Goal: Task Accomplishment & Management: Complete application form

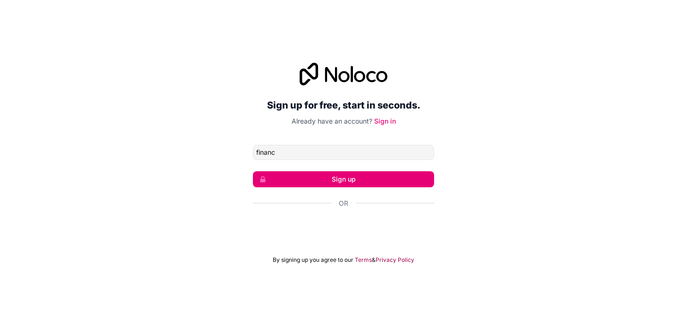
type input "financeiro@villanueva.adv.br"
click at [347, 182] on button "Sign up" at bounding box center [343, 179] width 181 height 16
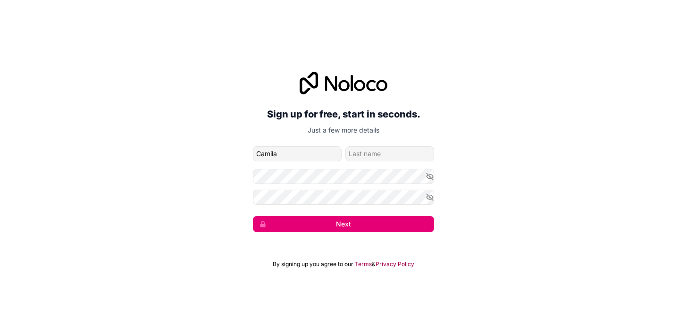
type input "Camila"
type input "Cittadin"
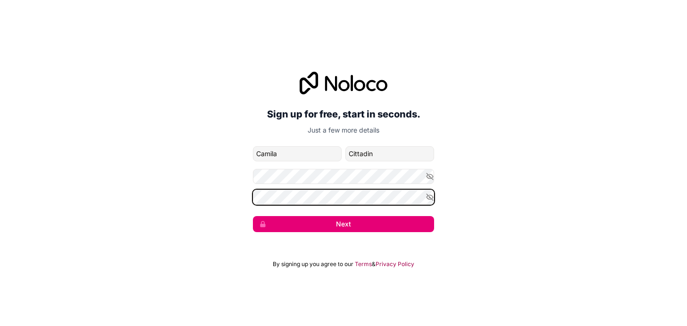
click at [253, 216] on button "Next" at bounding box center [343, 224] width 181 height 16
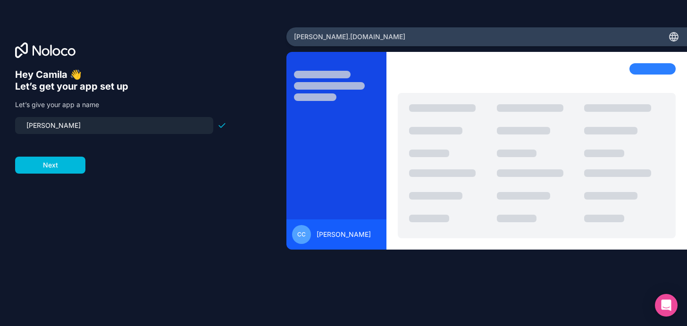
click at [73, 179] on div "Hey Camila 👋 Let’s get your app set up Let’s give your app a name villanueva Ne…" at bounding box center [143, 176] width 256 height 215
click at [68, 164] on button "Next" at bounding box center [50, 165] width 70 height 17
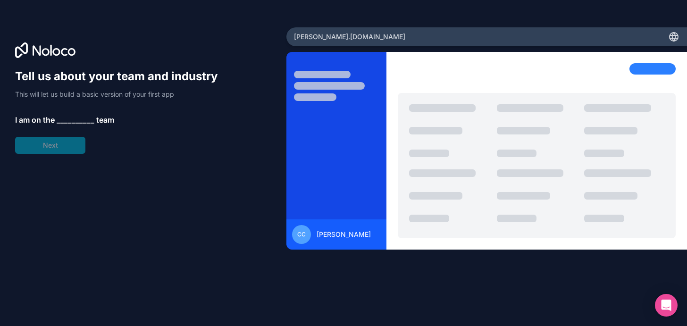
click at [75, 122] on span "__________" at bounding box center [76, 119] width 38 height 11
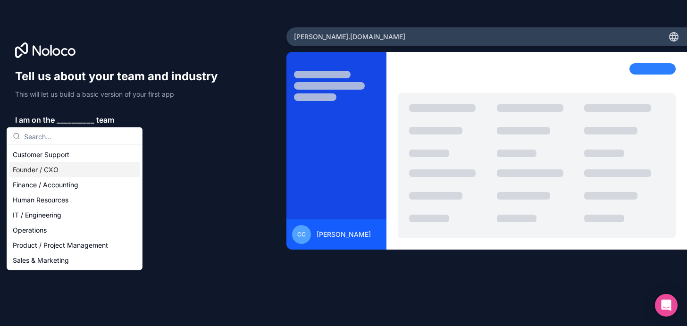
click at [73, 171] on div "Founder / CXO" at bounding box center [74, 169] width 131 height 15
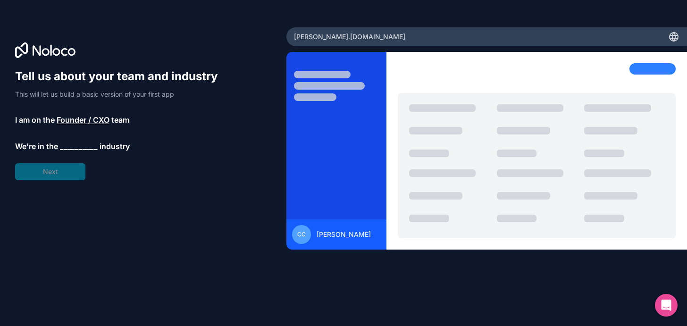
click at [53, 174] on div "Tell us about your team and industry This will let us build a basic version of …" at bounding box center [120, 124] width 211 height 111
click at [75, 152] on div "Tell us about your team and industry This will let us build a basic version of …" at bounding box center [120, 124] width 211 height 111
click at [78, 145] on span "__________" at bounding box center [79, 146] width 38 height 11
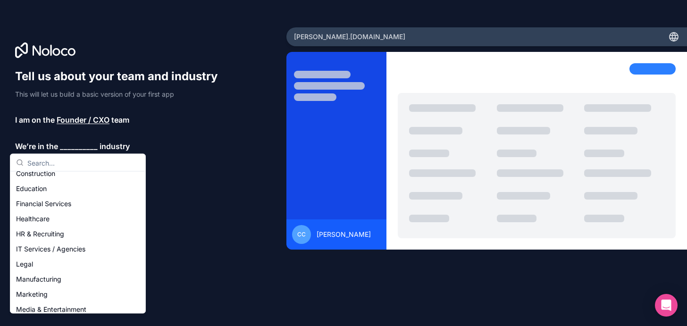
scroll to position [75, 0]
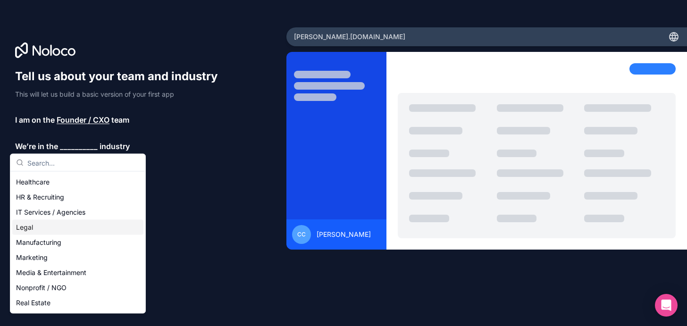
click at [43, 226] on div "Legal" at bounding box center [77, 227] width 131 height 15
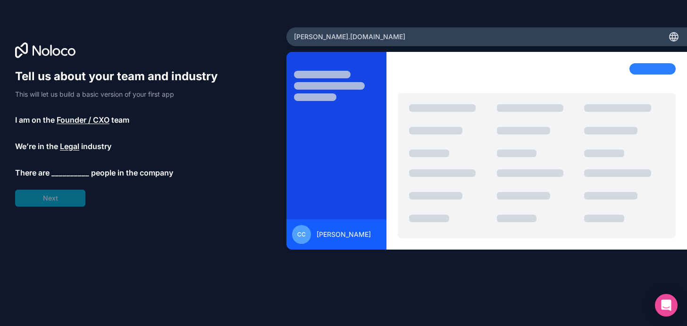
click at [74, 175] on span "__________" at bounding box center [70, 172] width 38 height 11
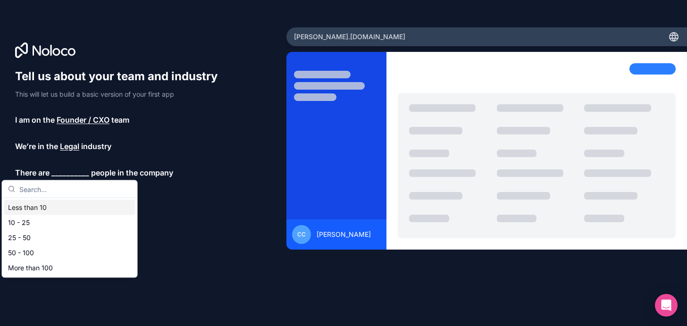
click at [58, 210] on div "Less than 10" at bounding box center [69, 207] width 131 height 15
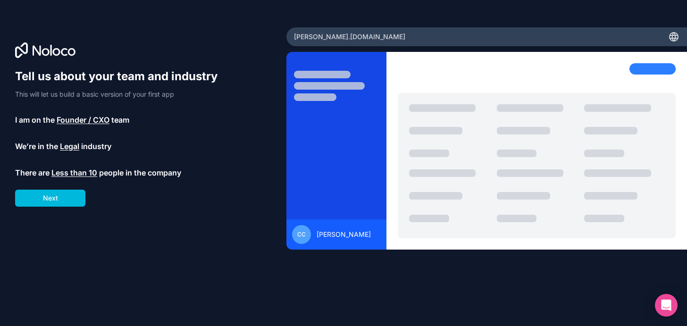
click at [59, 198] on button "Next" at bounding box center [50, 198] width 70 height 17
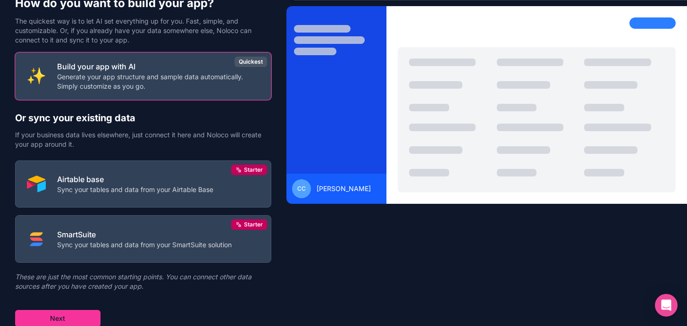
scroll to position [47, 0]
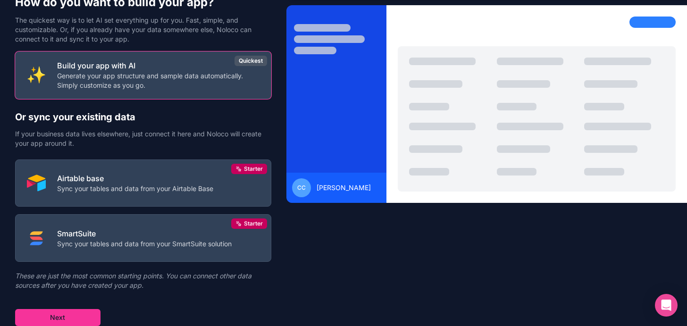
click at [67, 319] on button "Next" at bounding box center [57, 317] width 85 height 17
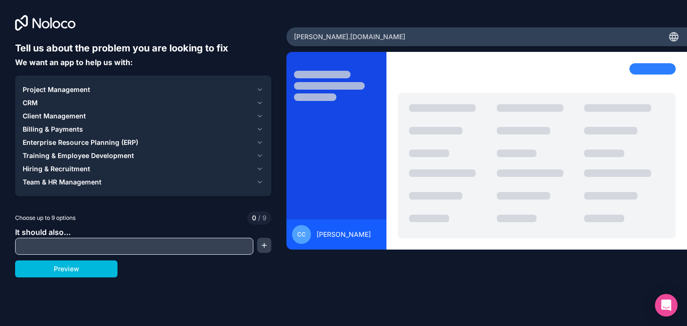
click at [101, 129] on div "Billing & Payments" at bounding box center [138, 128] width 230 height 9
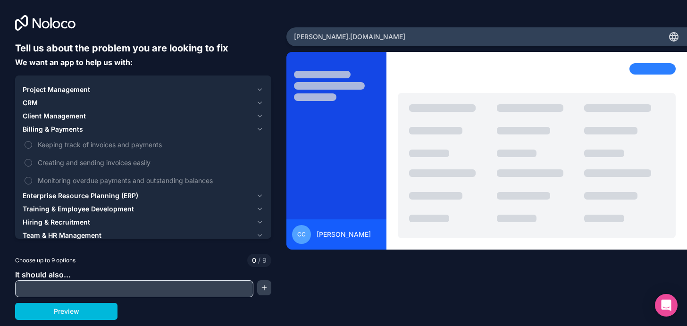
click at [101, 129] on div "Billing & Payments" at bounding box center [138, 128] width 230 height 9
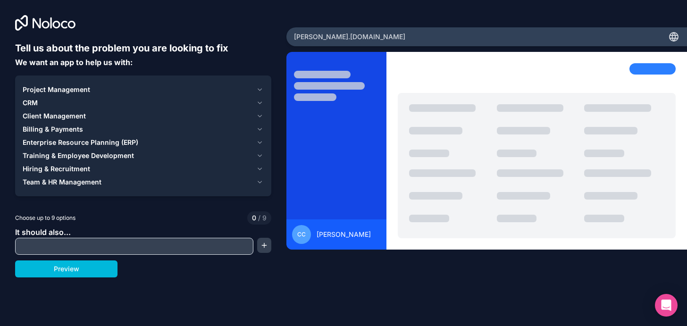
click at [108, 95] on button "Project Management" at bounding box center [143, 89] width 241 height 13
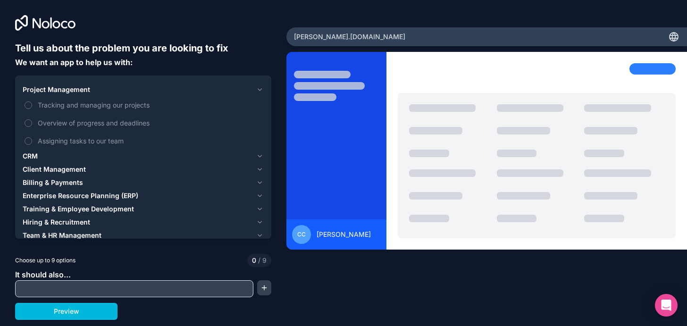
click at [114, 108] on span "Tracking and managing our projects" at bounding box center [150, 105] width 224 height 10
click at [32, 108] on button "Tracking and managing our projects" at bounding box center [29, 105] width 8 height 8
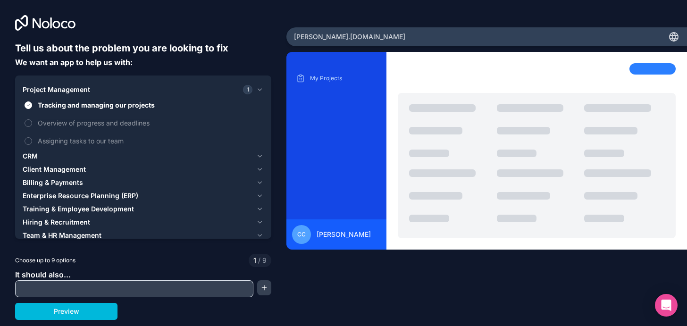
click at [133, 118] on span "Overview of progress and deadlines" at bounding box center [150, 123] width 224 height 10
click at [32, 119] on button "Overview of progress and deadlines" at bounding box center [29, 123] width 8 height 8
click at [129, 123] on span "Overview of progress and deadlines" at bounding box center [150, 123] width 224 height 10
click at [32, 123] on button "Overview of progress and deadlines" at bounding box center [29, 123] width 8 height 8
click at [113, 139] on span "Assigning tasks to our team" at bounding box center [150, 141] width 224 height 10
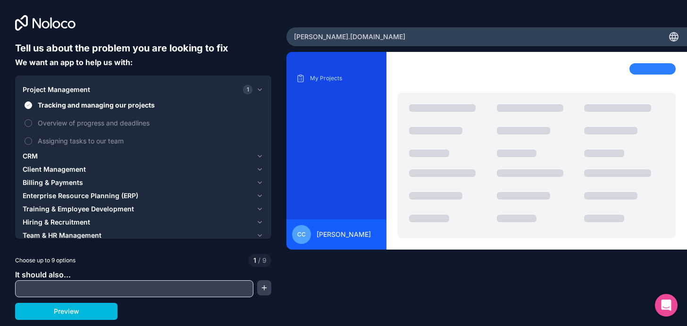
click at [32, 139] on button "Assigning tasks to our team" at bounding box center [29, 141] width 8 height 8
click at [104, 163] on button "Client Management" at bounding box center [143, 169] width 241 height 13
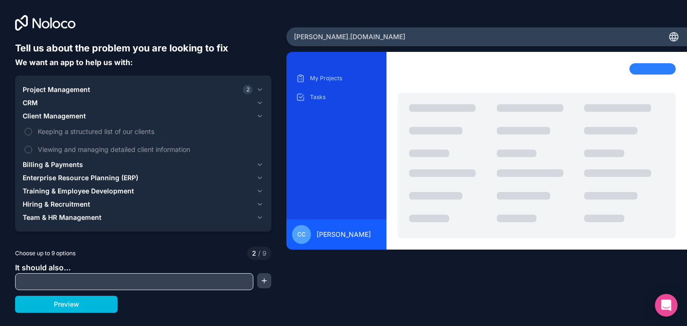
click at [73, 162] on span "Billing & Payments" at bounding box center [53, 164] width 60 height 9
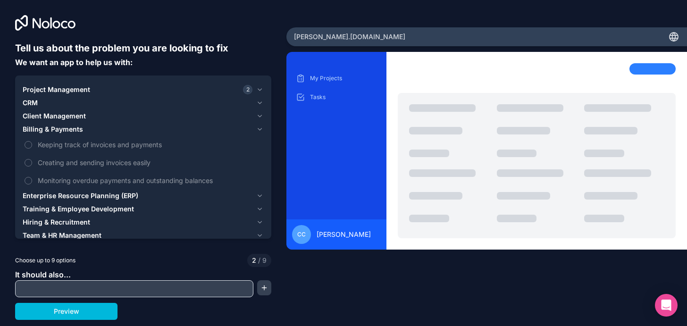
click at [71, 122] on button "Client Management" at bounding box center [143, 115] width 241 height 13
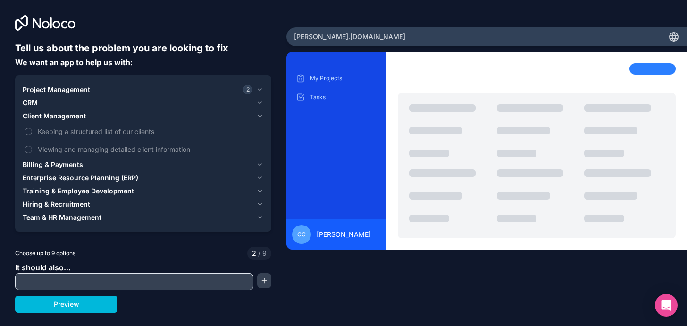
click at [128, 134] on span "Keeping a structured list of our clients" at bounding box center [150, 131] width 224 height 10
click at [32, 134] on button "Keeping a structured list of our clients" at bounding box center [29, 132] width 8 height 8
click at [97, 163] on div "Billing & Payments" at bounding box center [138, 164] width 230 height 9
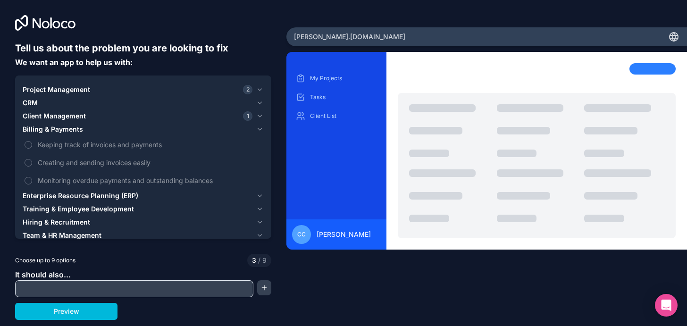
click at [96, 199] on span "Enterprise Resource Planning (ERP)" at bounding box center [81, 195] width 116 height 9
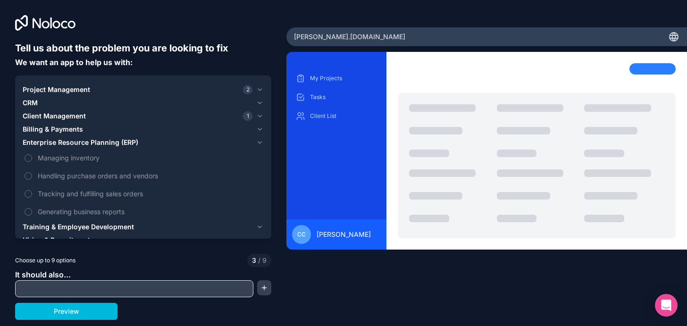
click at [112, 138] on span "Enterprise Resource Planning (ERP)" at bounding box center [81, 142] width 116 height 9
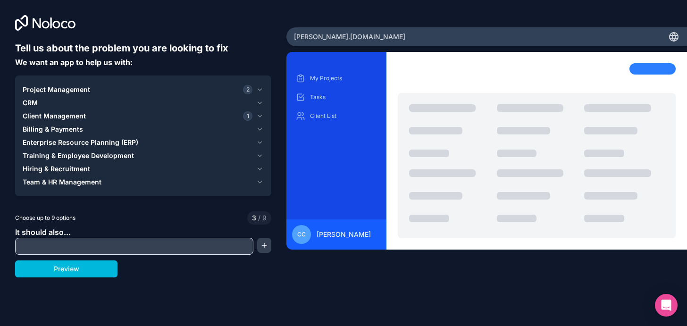
click at [95, 169] on div "Hiring & Recruitment" at bounding box center [138, 168] width 230 height 9
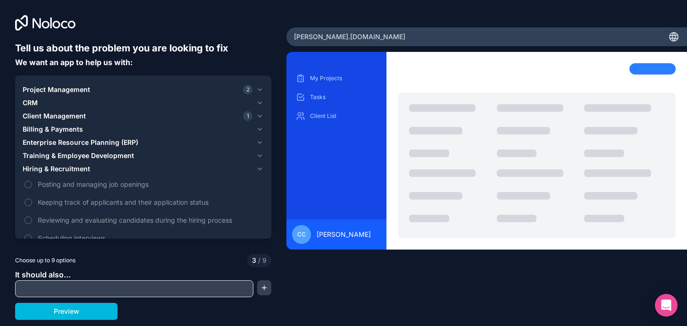
click at [95, 170] on div "Hiring & Recruitment" at bounding box center [138, 168] width 230 height 9
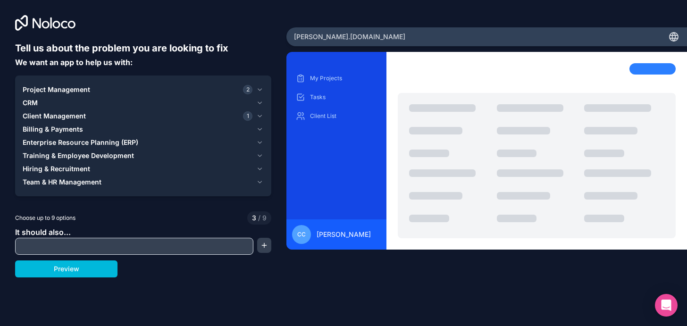
click at [92, 179] on span "Team & HR Management" at bounding box center [62, 181] width 79 height 9
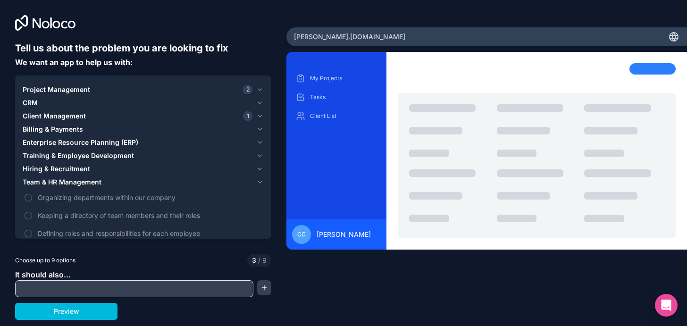
click at [95, 194] on span "Organizing departments within our company" at bounding box center [150, 197] width 224 height 10
click at [32, 194] on button "Organizing departments within our company" at bounding box center [29, 198] width 8 height 8
click at [95, 194] on span "Organizing departments within our company" at bounding box center [150, 197] width 224 height 10
click at [32, 194] on button "Organizing departments within our company" at bounding box center [29, 198] width 8 height 8
click at [95, 215] on span "Keeping a directory of team members and their roles" at bounding box center [150, 215] width 224 height 10
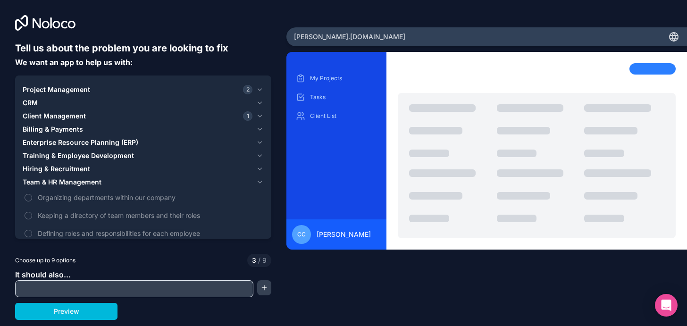
click at [32, 215] on button "Keeping a directory of team members and their roles" at bounding box center [29, 216] width 8 height 8
click at [127, 233] on span "Defining roles and responsibilities for each employee" at bounding box center [150, 233] width 224 height 10
click at [32, 233] on button "Defining roles and responsibilities for each employee" at bounding box center [29, 234] width 8 height 8
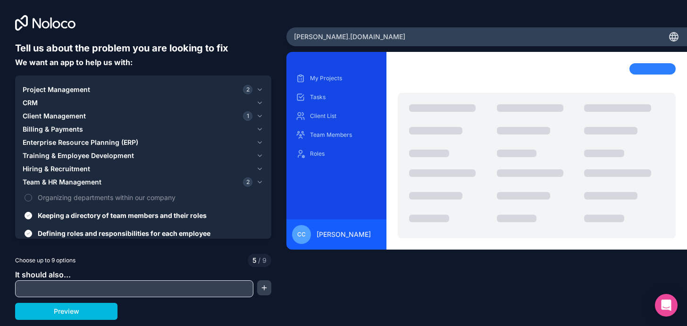
click at [82, 294] on input "text" at bounding box center [133, 288] width 233 height 13
type input "documents"
click at [266, 286] on button "button" at bounding box center [264, 287] width 14 height 15
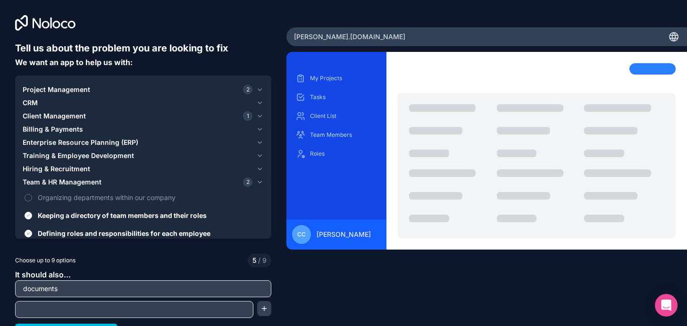
scroll to position [14, 0]
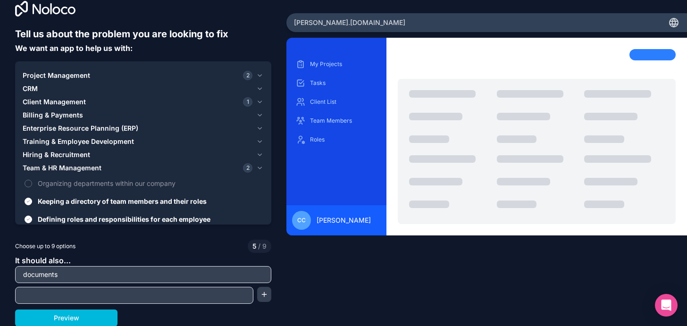
click at [236, 289] on input "text" at bounding box center [133, 295] width 233 height 13
type input "pauta de reunião"
click at [265, 297] on button "button" at bounding box center [264, 294] width 14 height 15
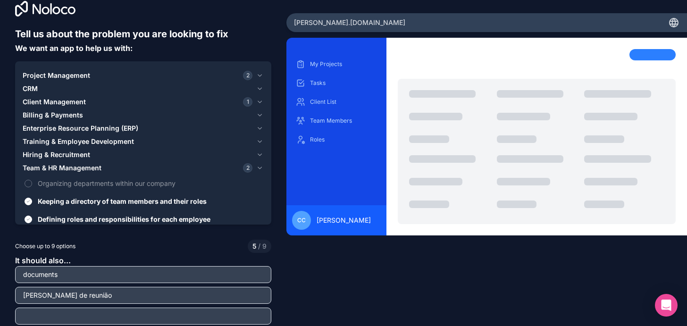
click at [207, 305] on div "It should also... documents pauta de reunião" at bounding box center [143, 290] width 256 height 70
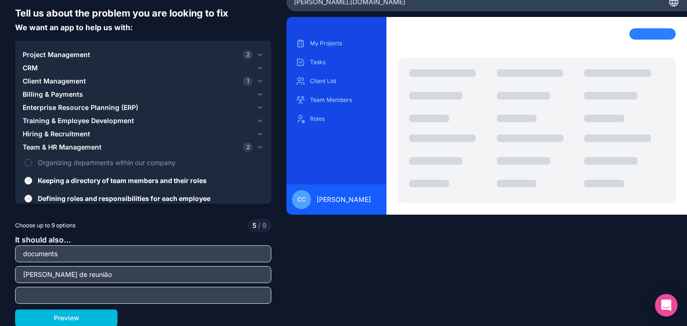
click at [89, 316] on button "Preview" at bounding box center [66, 317] width 102 height 17
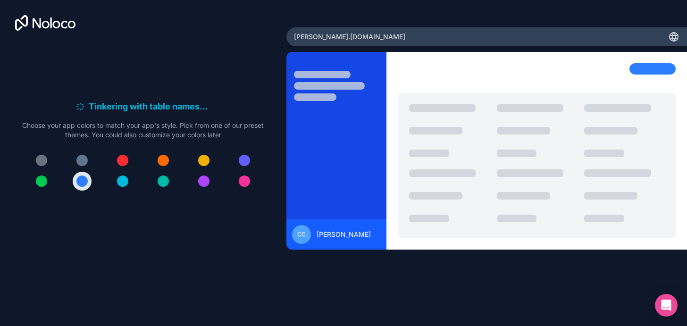
click at [84, 161] on div at bounding box center [81, 160] width 11 height 11
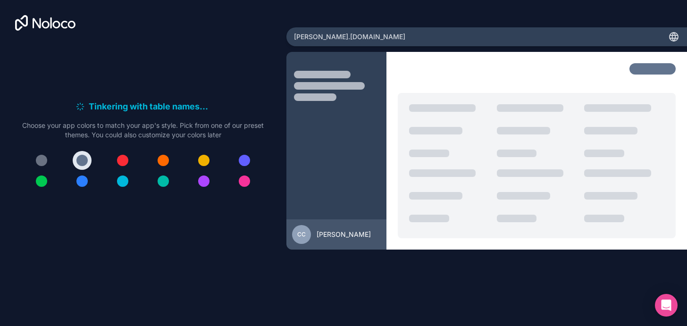
click at [158, 157] on button at bounding box center [163, 160] width 19 height 19
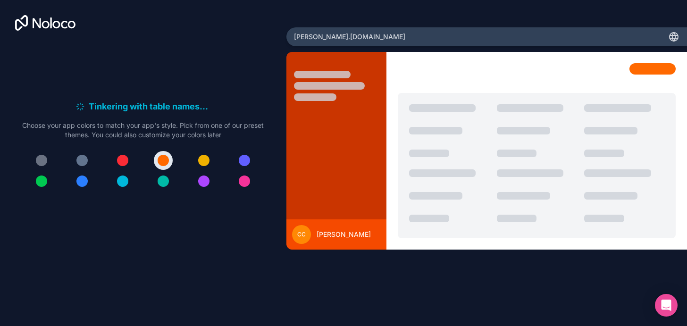
click at [101, 164] on div at bounding box center [142, 171] width 241 height 40
click at [86, 182] on div at bounding box center [81, 180] width 11 height 11
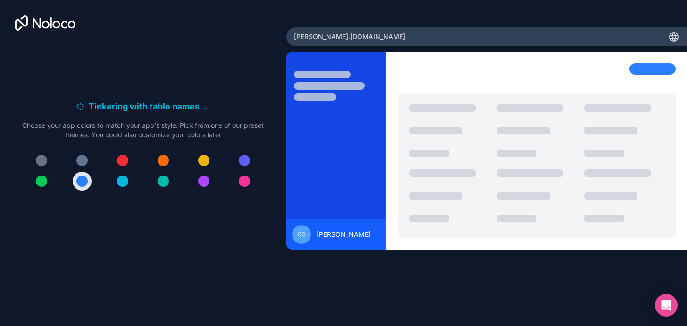
click at [242, 161] on div at bounding box center [244, 160] width 11 height 11
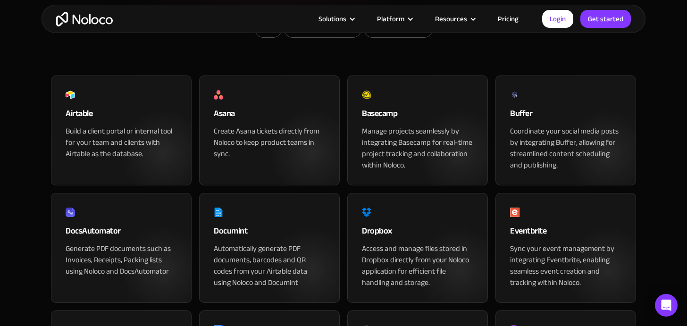
scroll to position [265, 0]
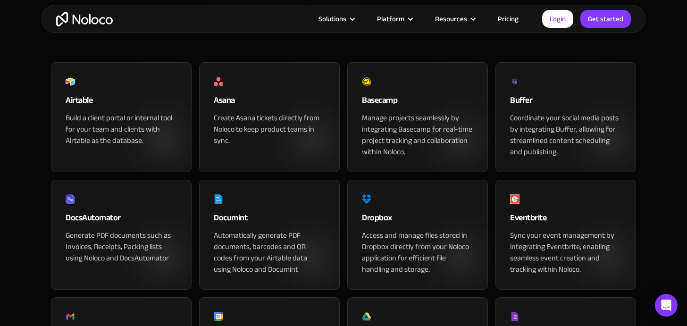
click at [315, 24] on input "Native Integrations" at bounding box center [322, 15] width 76 height 17
checkbox input "true"
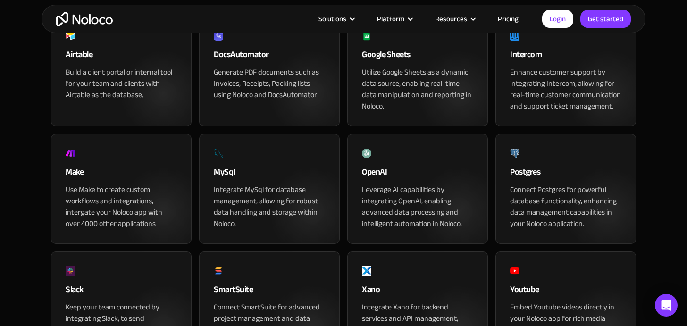
scroll to position [256, 0]
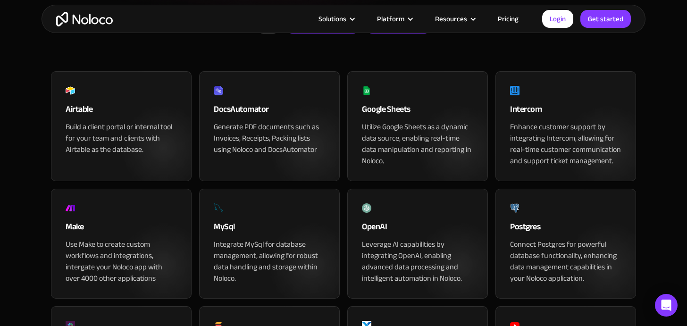
click at [388, 33] on input "Connected Apps" at bounding box center [398, 24] width 68 height 17
checkbox input "true"
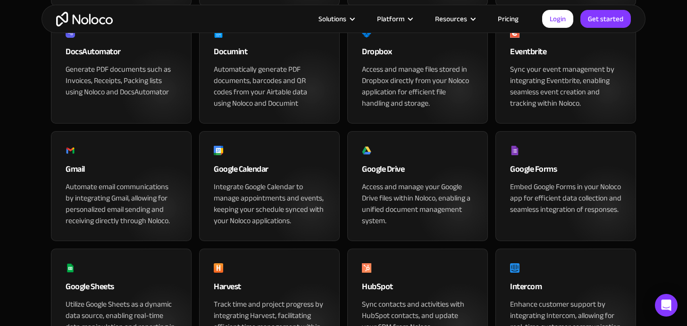
scroll to position [469, 0]
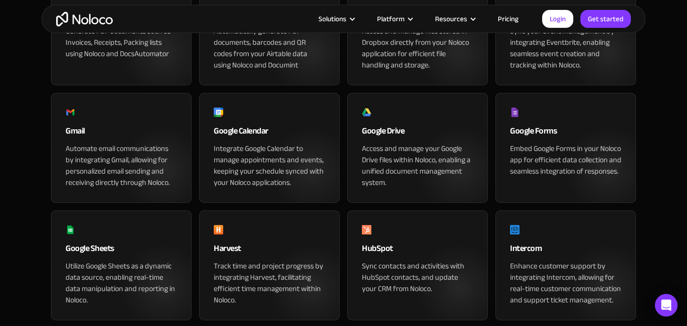
click at [295, 143] on div "Google Calendar" at bounding box center [269, 133] width 111 height 19
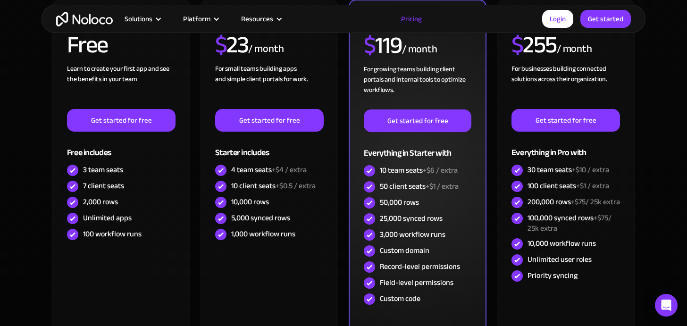
scroll to position [335, 0]
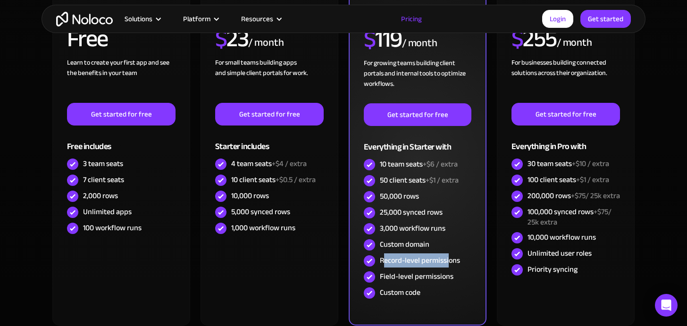
drag, startPoint x: 385, startPoint y: 261, endPoint x: 447, endPoint y: 262, distance: 61.8
click at [447, 262] on div "Record-level permissions" at bounding box center [420, 260] width 80 height 10
drag, startPoint x: 384, startPoint y: 273, endPoint x: 425, endPoint y: 273, distance: 40.6
click at [424, 273] on div "Field-level permissions" at bounding box center [417, 276] width 74 height 10
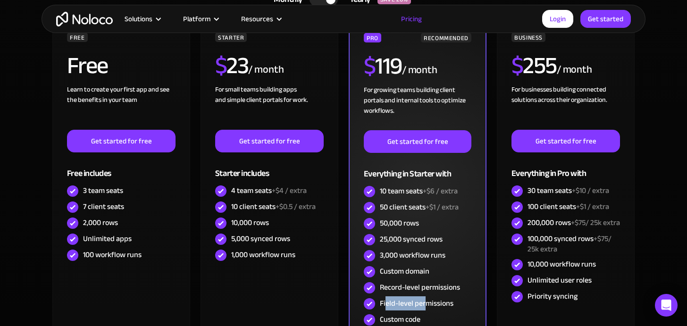
scroll to position [342, 0]
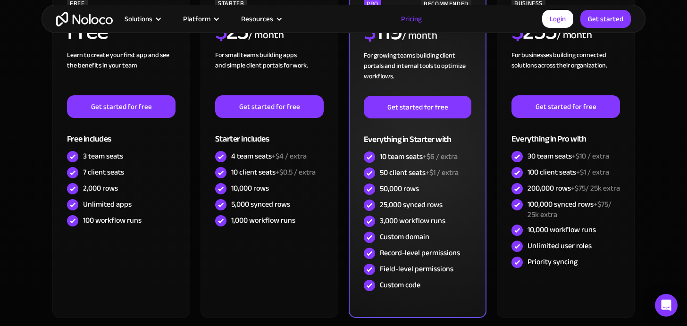
click at [409, 282] on div "Custom code" at bounding box center [400, 285] width 41 height 10
drag, startPoint x: 380, startPoint y: 268, endPoint x: 440, endPoint y: 267, distance: 60.4
click at [440, 268] on div "Field-level permissions" at bounding box center [417, 269] width 74 height 10
click at [412, 242] on div "Custom domain" at bounding box center [405, 237] width 50 height 10
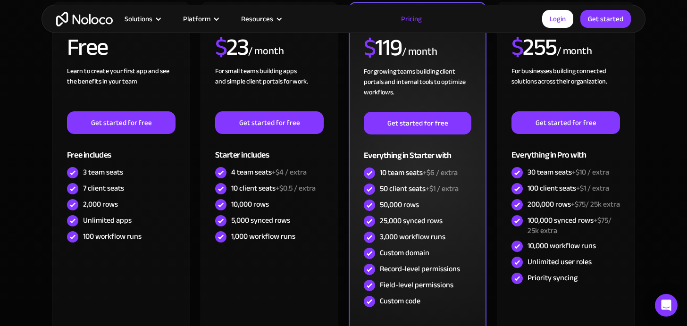
scroll to position [314, 0]
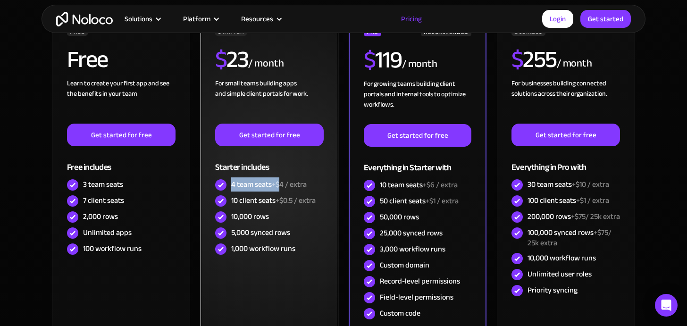
drag, startPoint x: 232, startPoint y: 183, endPoint x: 282, endPoint y: 181, distance: 49.6
click at [282, 181] on div "4 team seats +$4 / extra" at bounding box center [268, 184] width 75 height 10
click at [281, 191] on span "+$4 / extra" at bounding box center [289, 184] width 35 height 14
drag, startPoint x: 227, startPoint y: 201, endPoint x: 260, endPoint y: 199, distance: 32.7
click at [260, 199] on div "10 client seats +$0.5 / extra" at bounding box center [269, 201] width 108 height 16
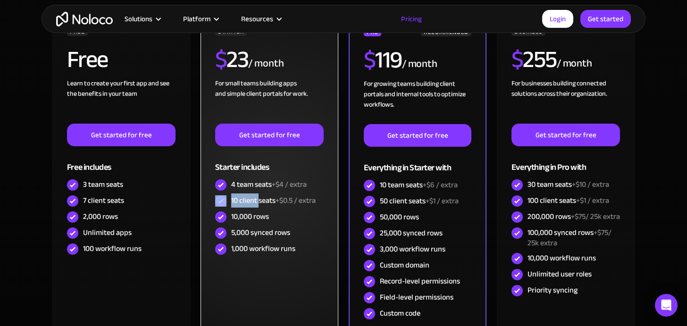
click at [260, 199] on div "10 client seats +$0.5 / extra" at bounding box center [273, 200] width 84 height 10
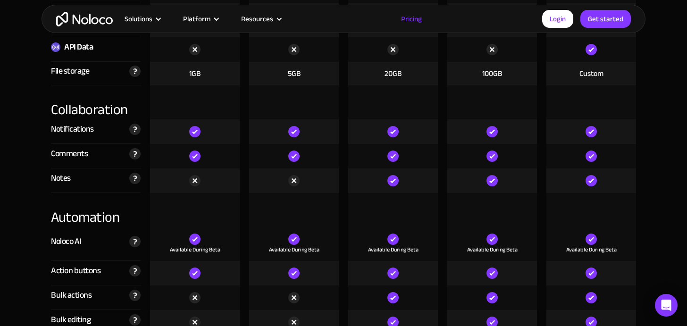
scroll to position [1681, 0]
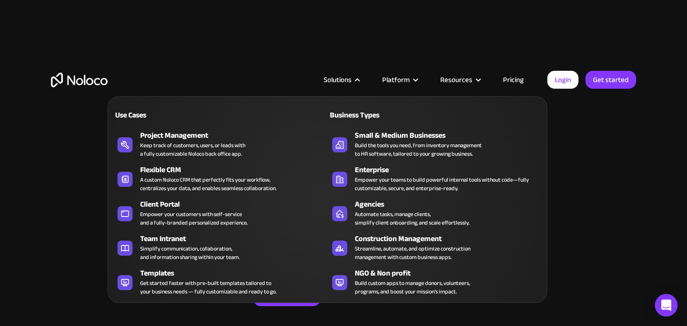
click at [361, 79] on div at bounding box center [357, 79] width 7 height 7
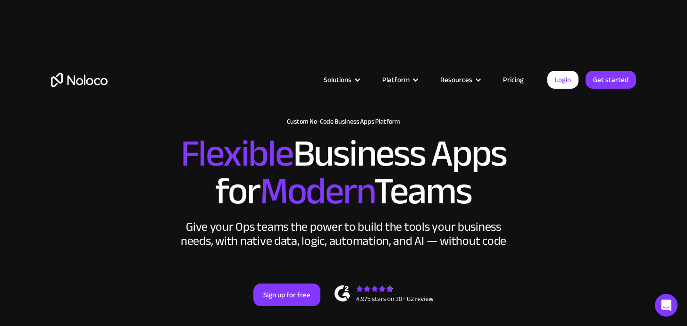
click at [355, 82] on div "Solutions" at bounding box center [341, 80] width 58 height 12
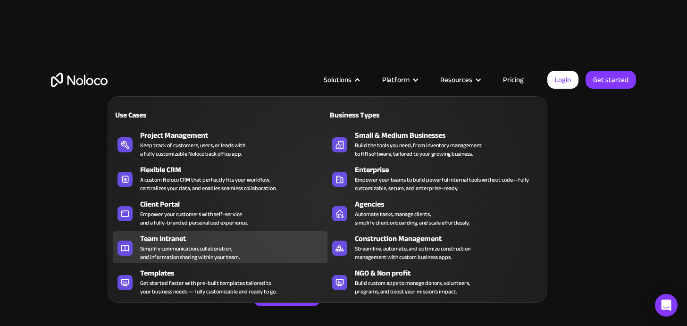
click at [238, 244] on div "Team Intranet Simplify communication, collaboration, and information sharing wi…" at bounding box center [231, 247] width 182 height 28
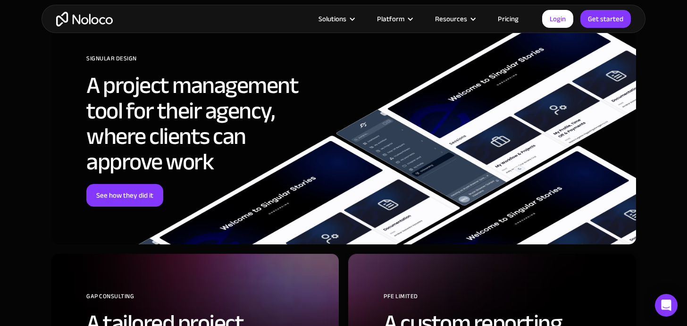
scroll to position [2620, 0]
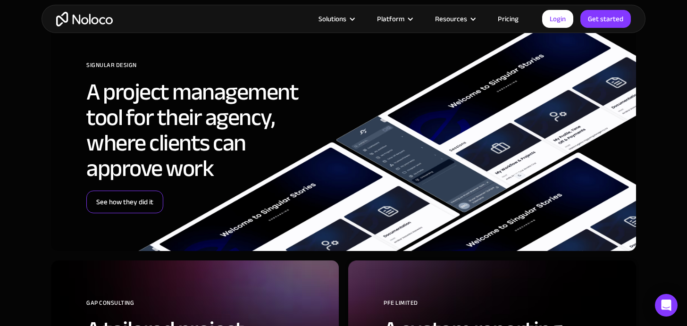
click at [102, 205] on link "See how they did it" at bounding box center [124, 202] width 77 height 23
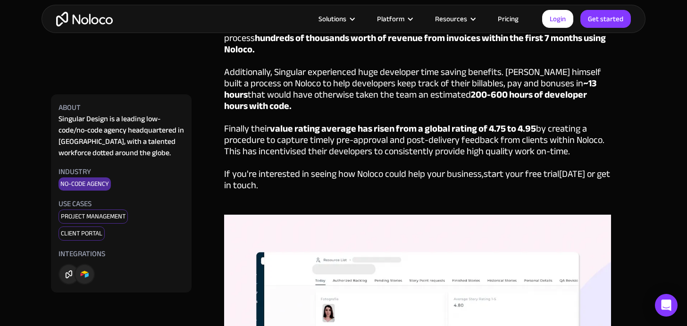
scroll to position [2336, 0]
